Goal: Contribute content: Contribute content

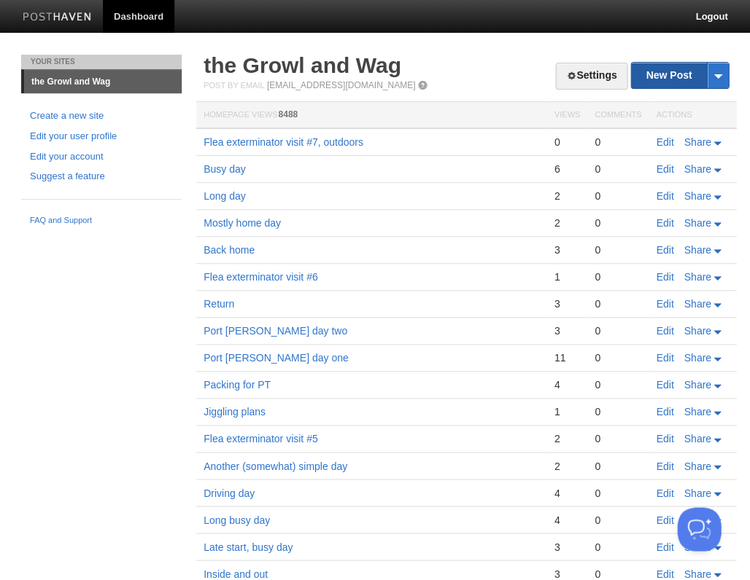
click at [685, 74] on link "New Post" at bounding box center [679, 76] width 97 height 26
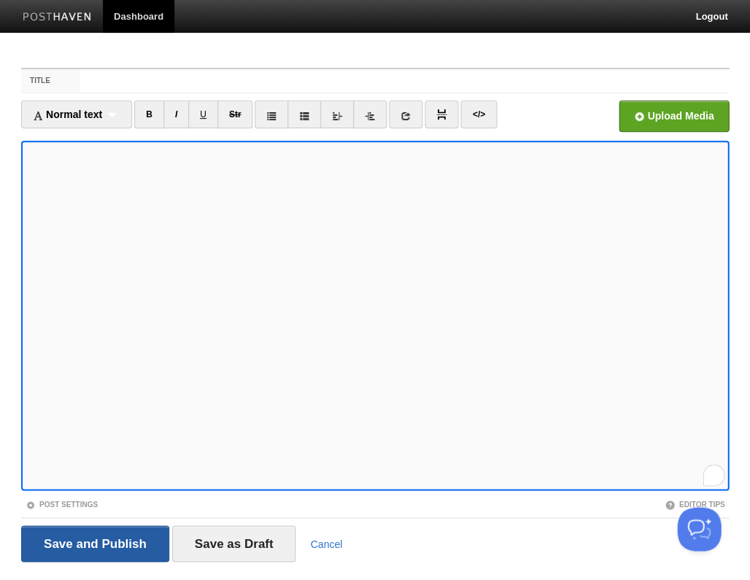
click at [93, 542] on input "Save and Publish" at bounding box center [95, 544] width 148 height 36
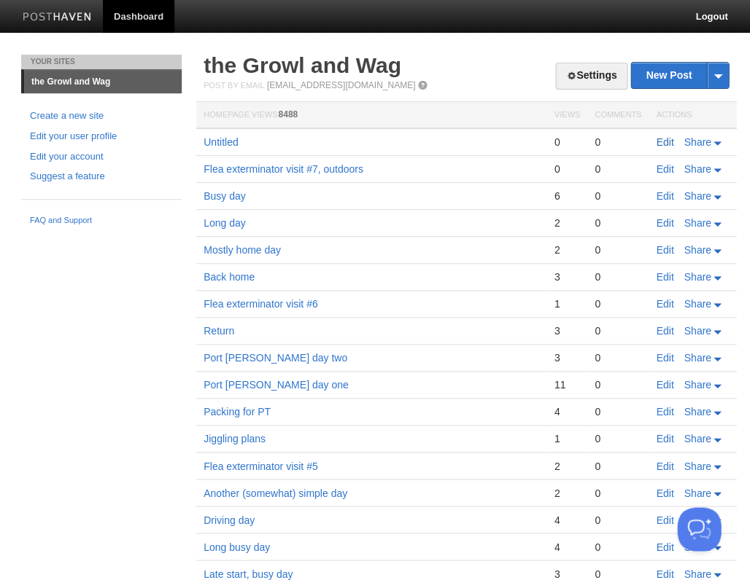
click at [660, 141] on link "Edit" at bounding box center [663, 142] width 17 height 12
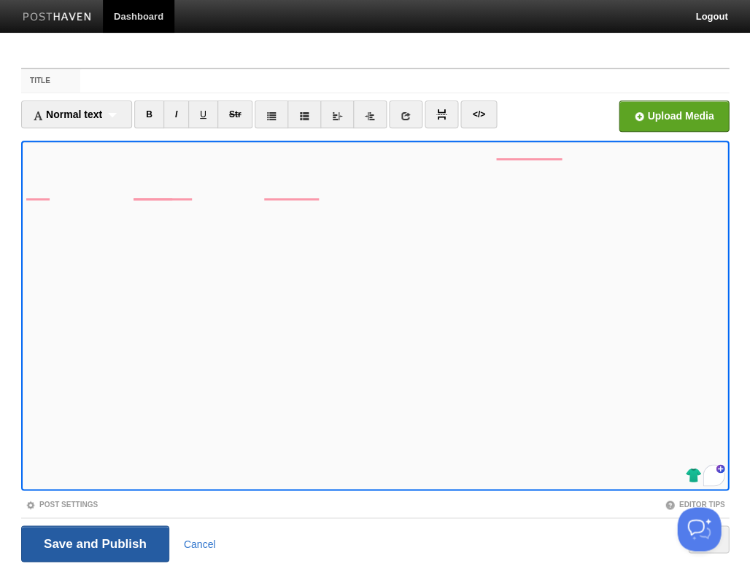
click at [93, 542] on input "Save and Publish" at bounding box center [95, 544] width 148 height 36
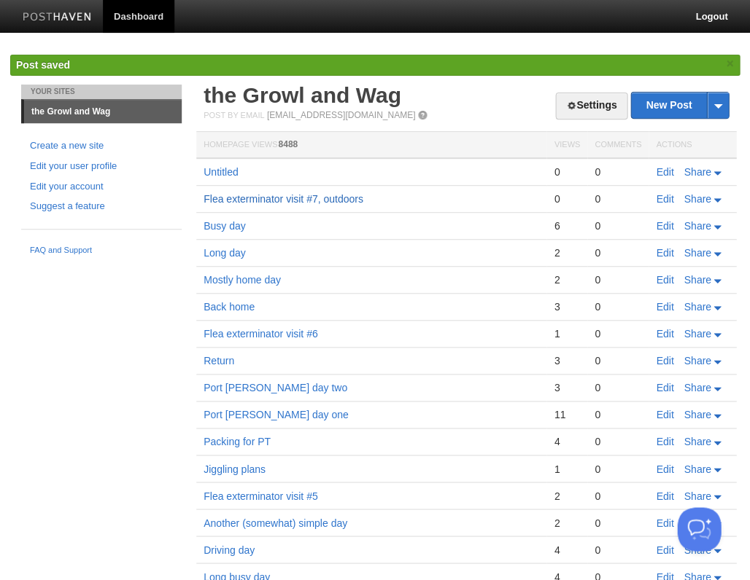
click at [351, 197] on link "Flea exterminator visit #7, outdoors" at bounding box center [283, 199] width 160 height 12
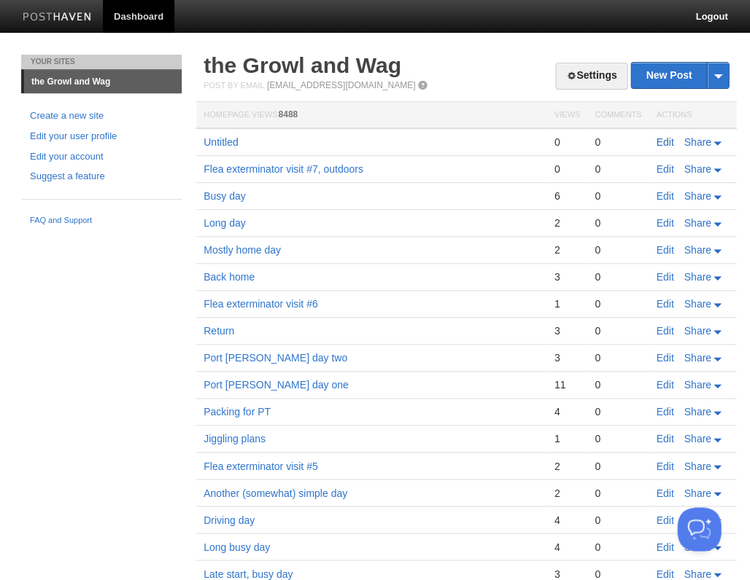
click at [662, 139] on link "Edit" at bounding box center [663, 142] width 17 height 12
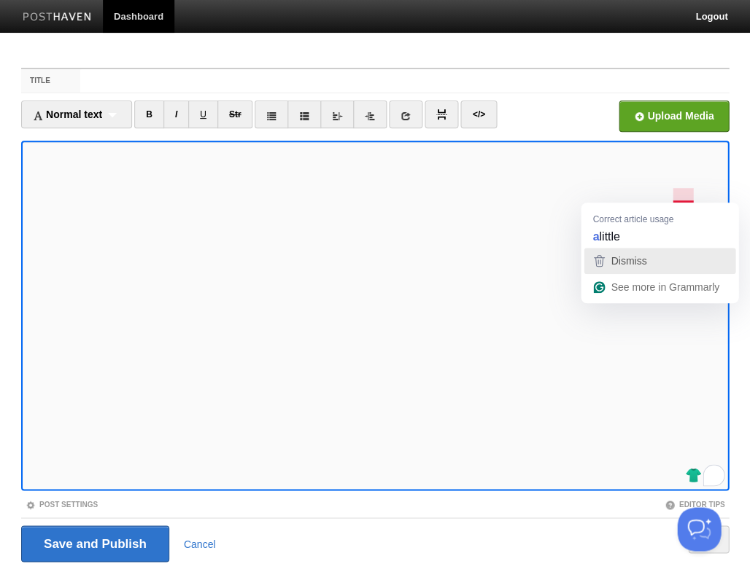
click at [637, 255] on span "Dismiss" at bounding box center [628, 261] width 36 height 12
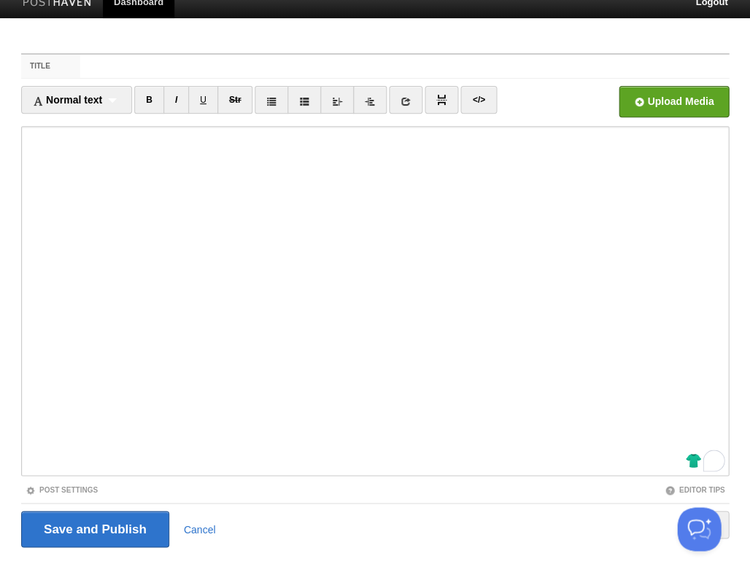
scroll to position [35, 0]
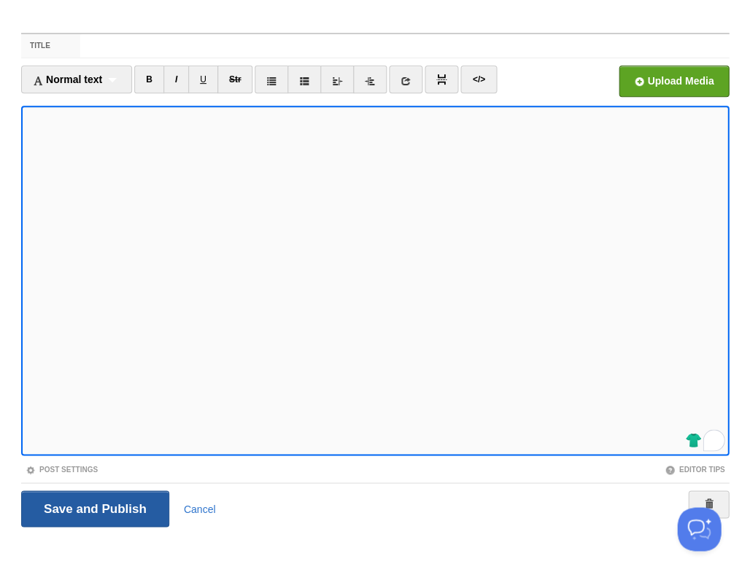
click at [93, 507] on input "Save and Publish" at bounding box center [95, 509] width 148 height 36
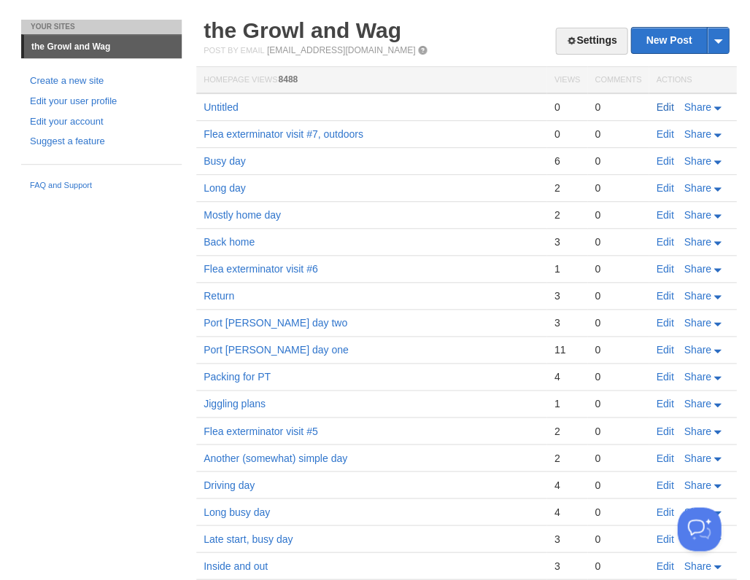
click at [662, 101] on link "Edit" at bounding box center [663, 107] width 17 height 12
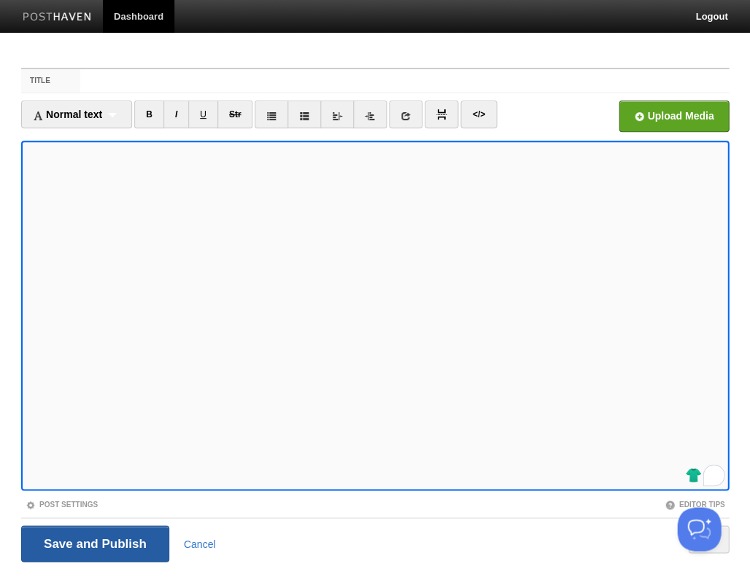
click at [93, 542] on input "Save and Publish" at bounding box center [95, 544] width 148 height 36
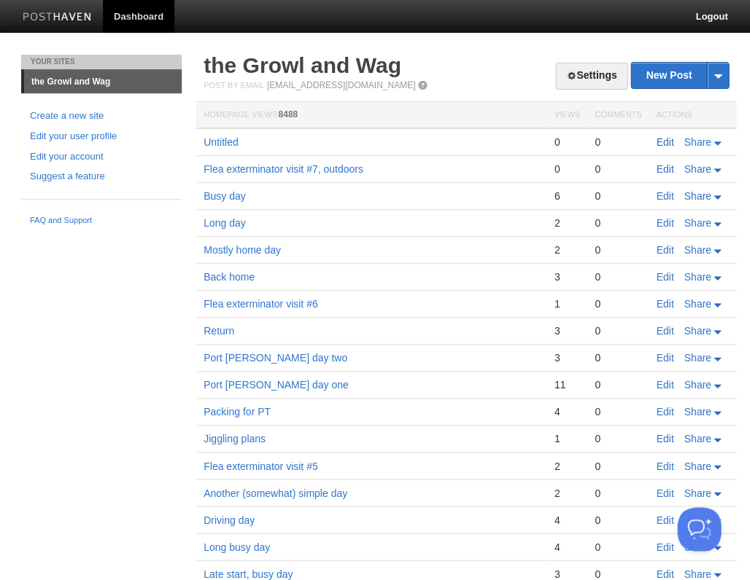
click at [667, 141] on link "Edit" at bounding box center [663, 142] width 17 height 12
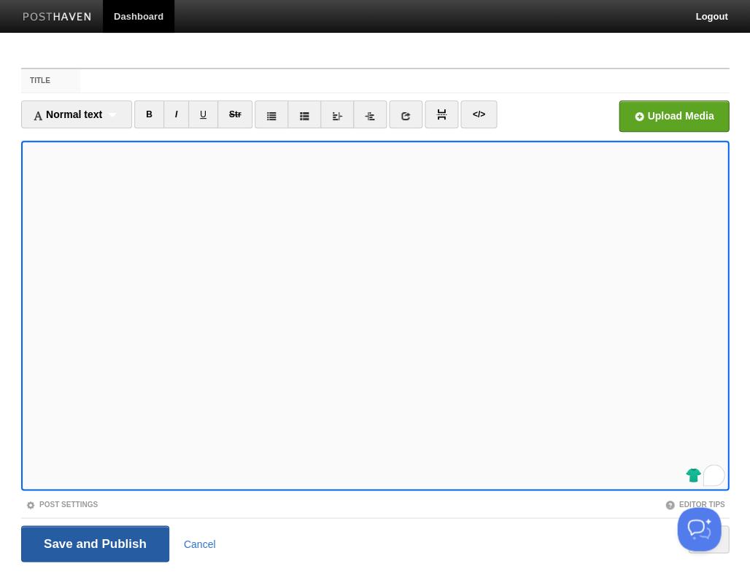
click at [93, 542] on input "Save and Publish" at bounding box center [95, 544] width 148 height 36
